Goal: Information Seeking & Learning: Learn about a topic

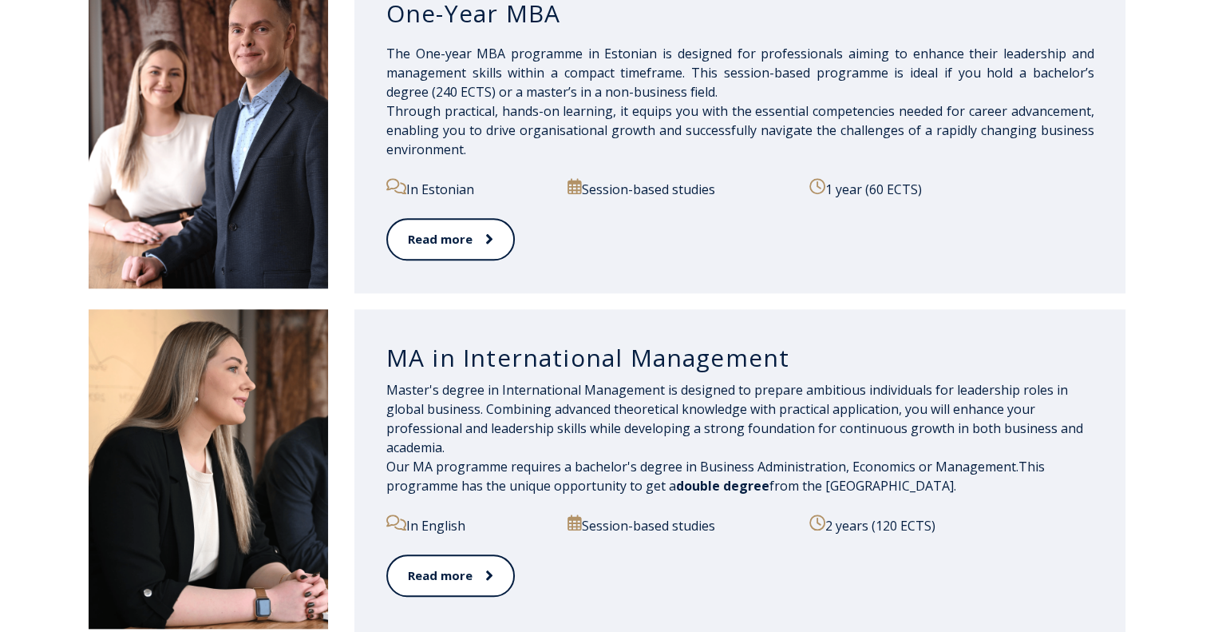
scroll to position [1916, 0]
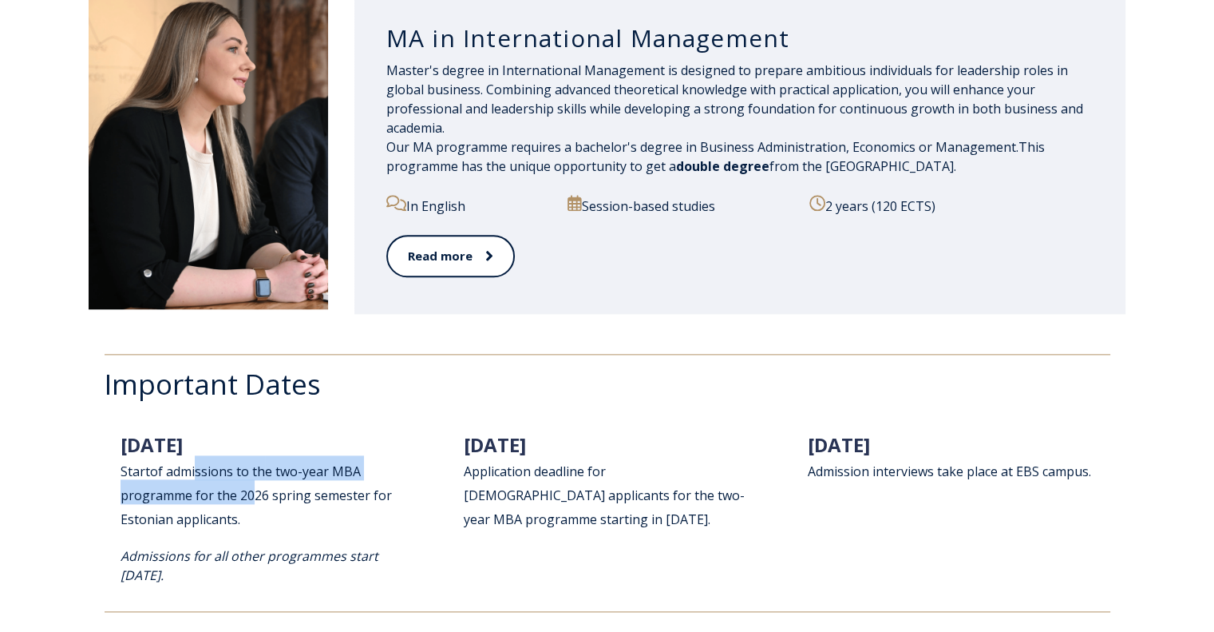
drag, startPoint x: 198, startPoint y: 473, endPoint x: 259, endPoint y: 494, distance: 64.9
click at [257, 493] on h2 "[DATE] Start of admissions to th e two-year MBA programme for the 202 6 spring …" at bounding box center [264, 479] width 286 height 96
click at [297, 524] on h2 "[DATE] Start of admissions to th e two-year MBA programme for the 202 6 spring …" at bounding box center [264, 479] width 286 height 96
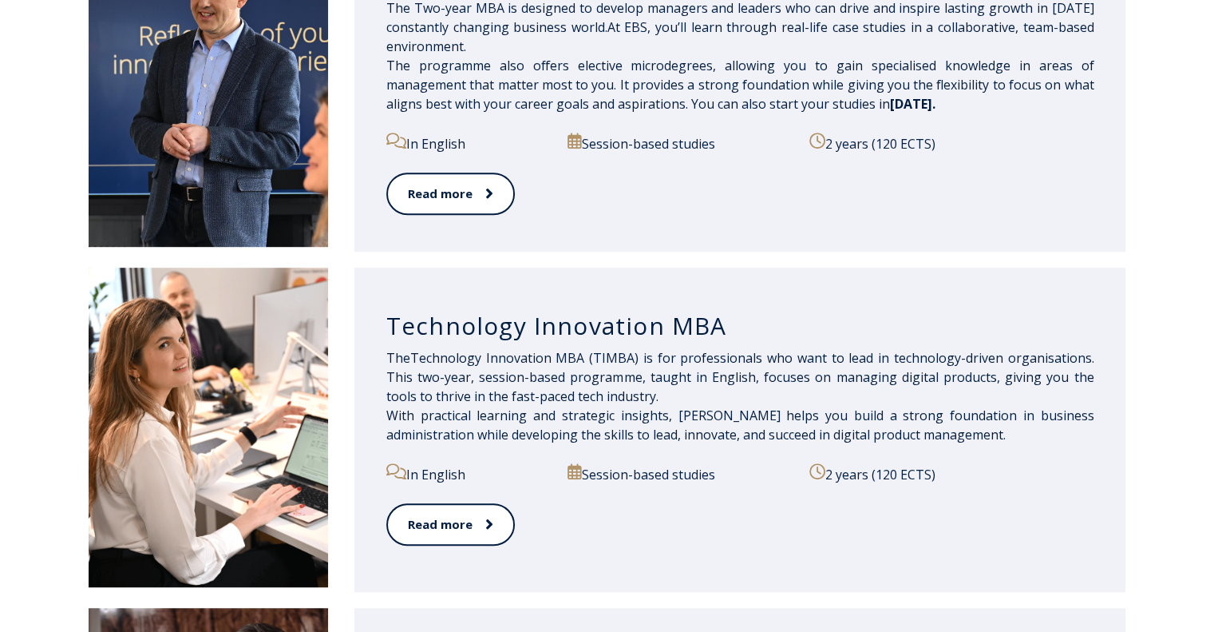
scroll to position [639, 0]
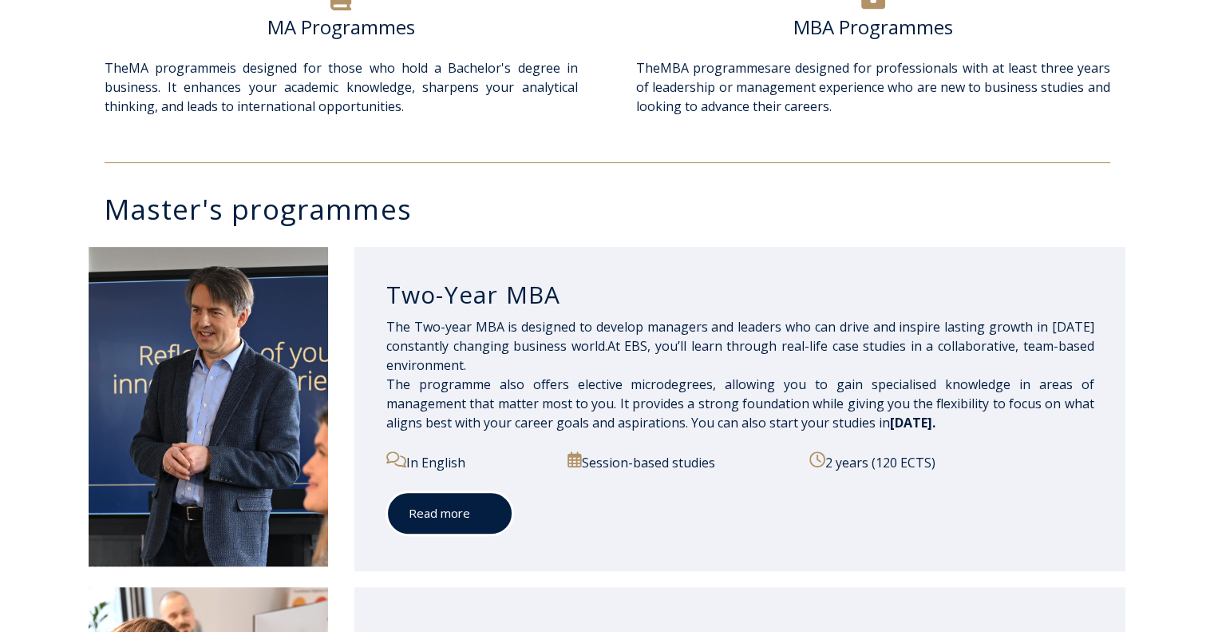
click at [431, 515] on link "Read more" at bounding box center [449, 513] width 127 height 44
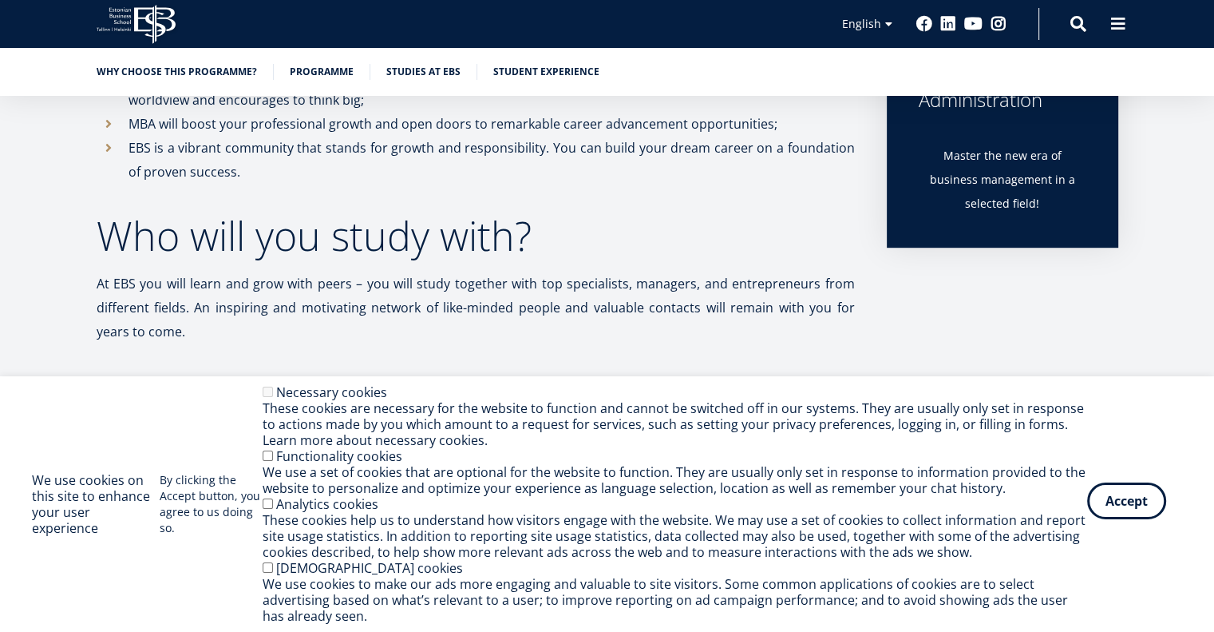
click at [1119, 499] on button "Accept" at bounding box center [1126, 500] width 79 height 37
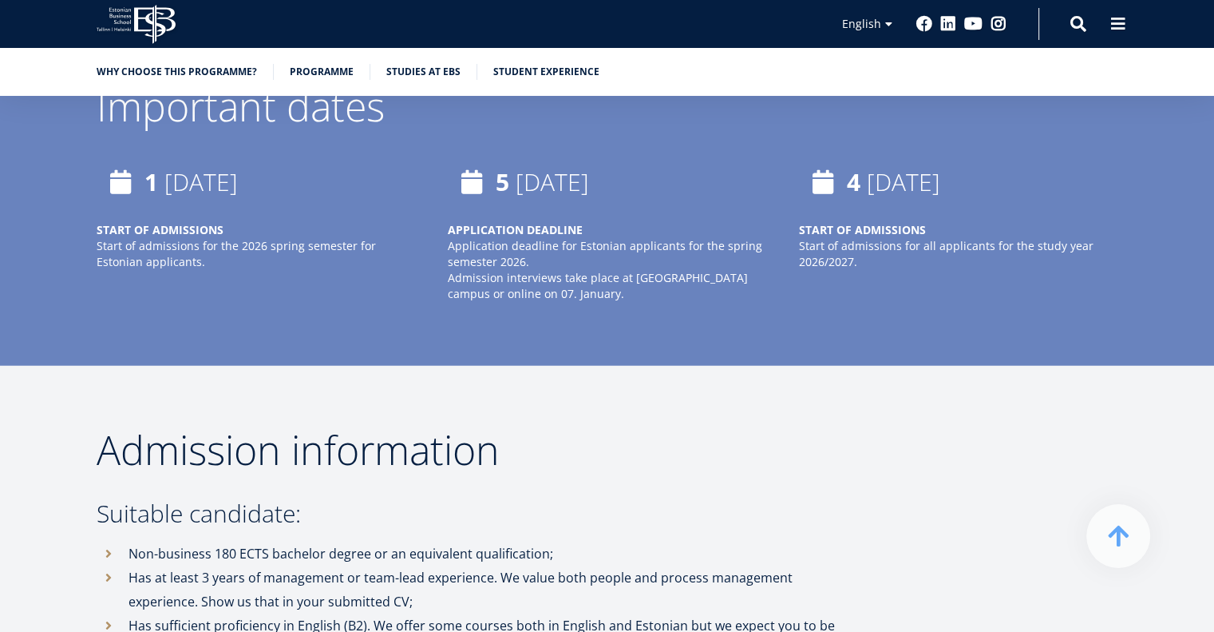
scroll to position [4083, 0]
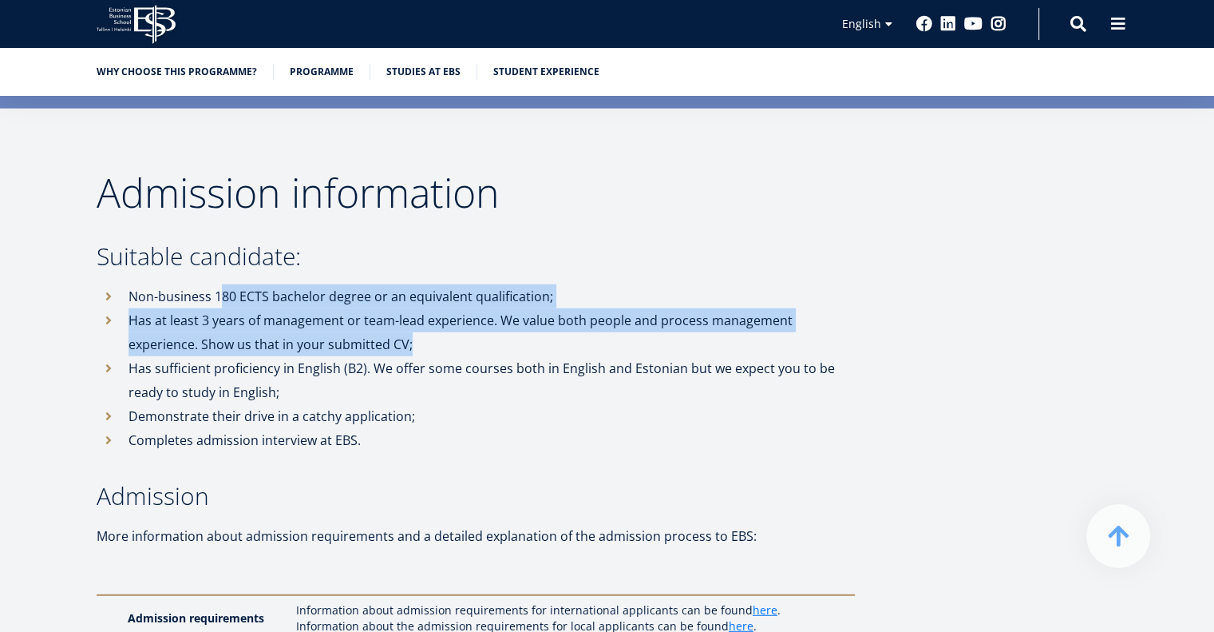
drag, startPoint x: 219, startPoint y: 242, endPoint x: 460, endPoint y: 280, distance: 244.2
click at [460, 284] on ul "Non-business 180 ECTS bachelor degree or an equivalent qualification; Has at le…" at bounding box center [476, 368] width 759 height 168
click at [460, 308] on li "Has at least 3 years of management or team-lead experience. We value both peopl…" at bounding box center [476, 332] width 759 height 48
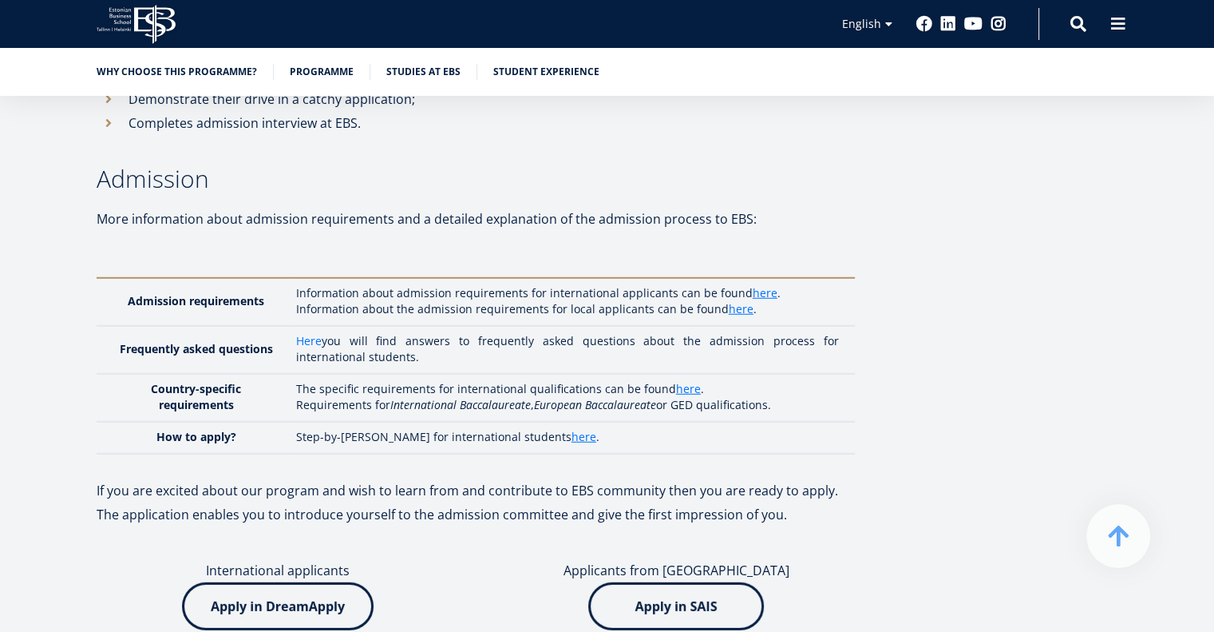
scroll to position [4403, 0]
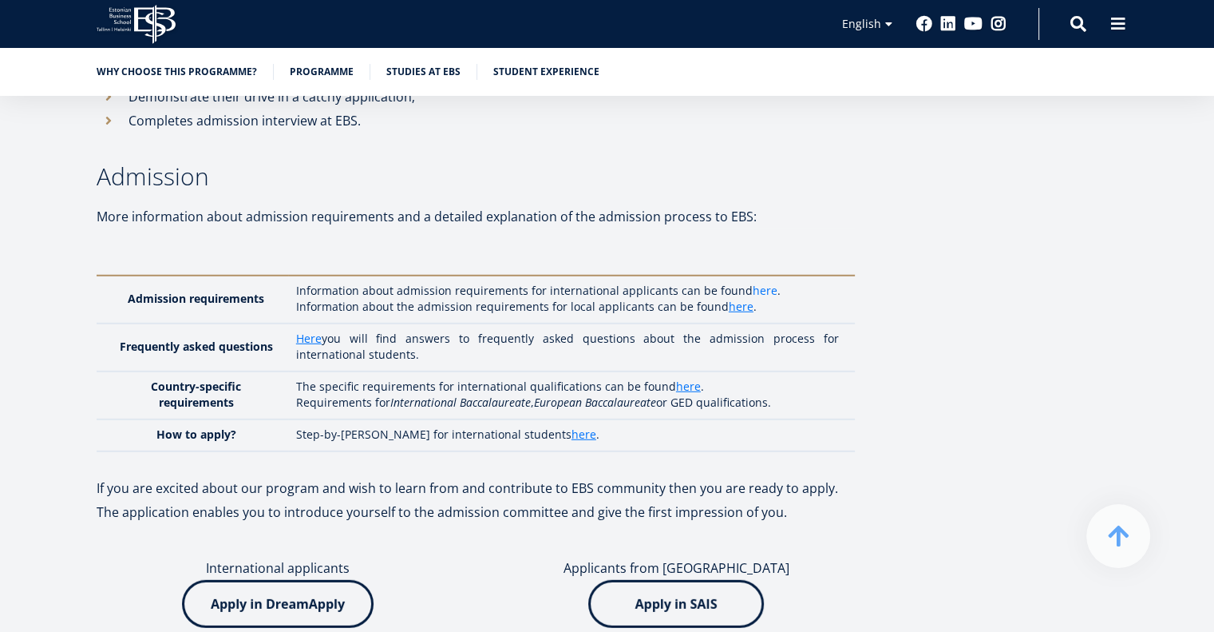
drag, startPoint x: 751, startPoint y: 229, endPoint x: 748, endPoint y: 240, distance: 10.9
drag, startPoint x: 748, startPoint y: 240, endPoint x: 759, endPoint y: 248, distance: 13.6
click at [759, 299] on p "Information about the admission requirements for local applicants can be found …" at bounding box center [567, 307] width 543 height 16
